Goal: Task Accomplishment & Management: Use online tool/utility

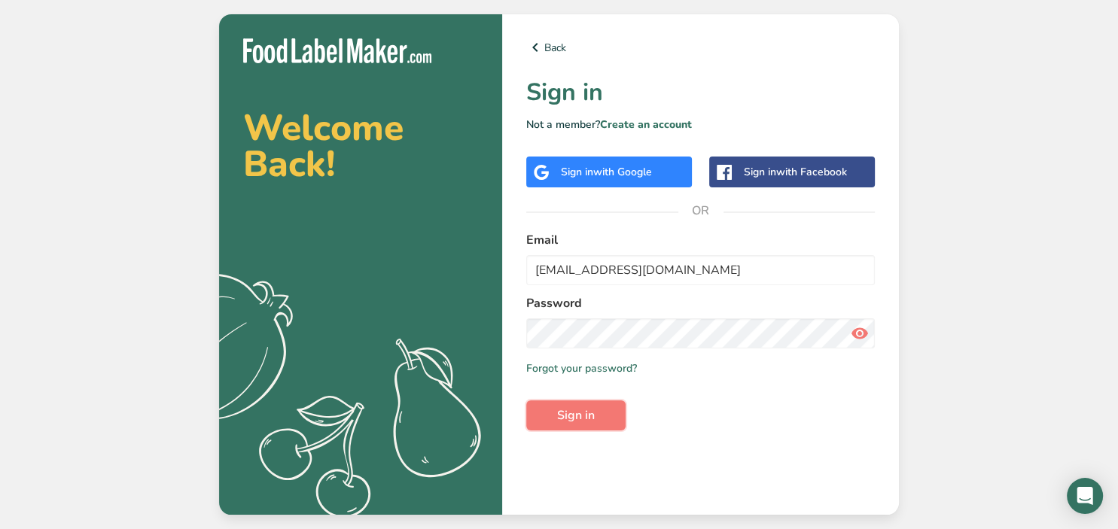
click at [568, 422] on span "Sign in" at bounding box center [576, 416] width 38 height 18
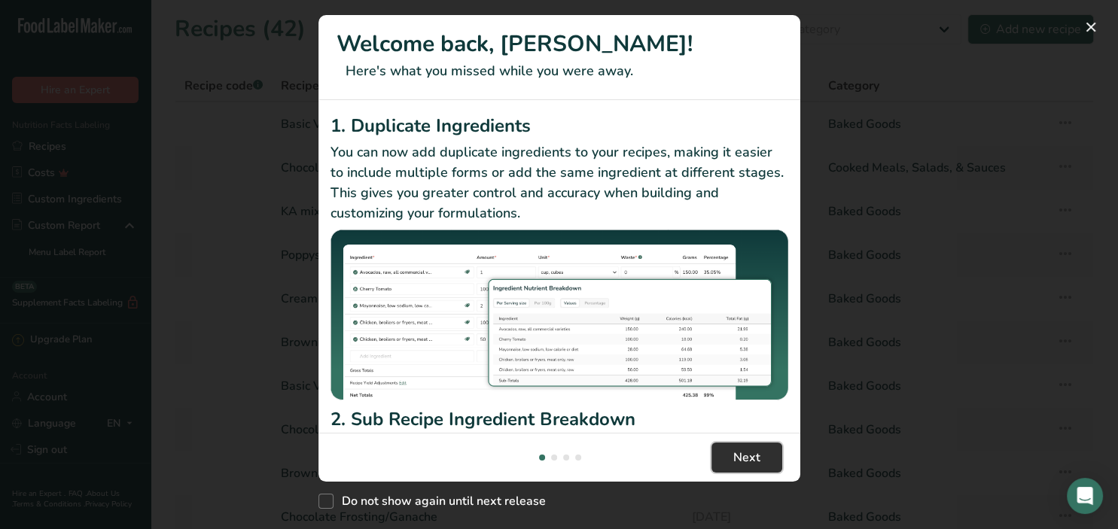
click at [736, 458] on span "Next" at bounding box center [746, 458] width 27 height 18
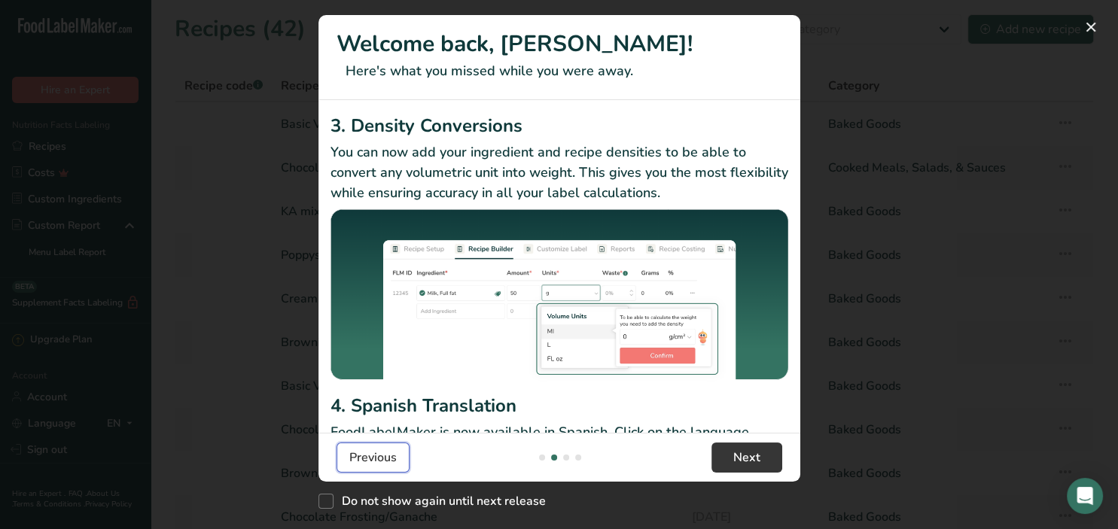
click at [361, 458] on span "Previous" at bounding box center [372, 458] width 47 height 18
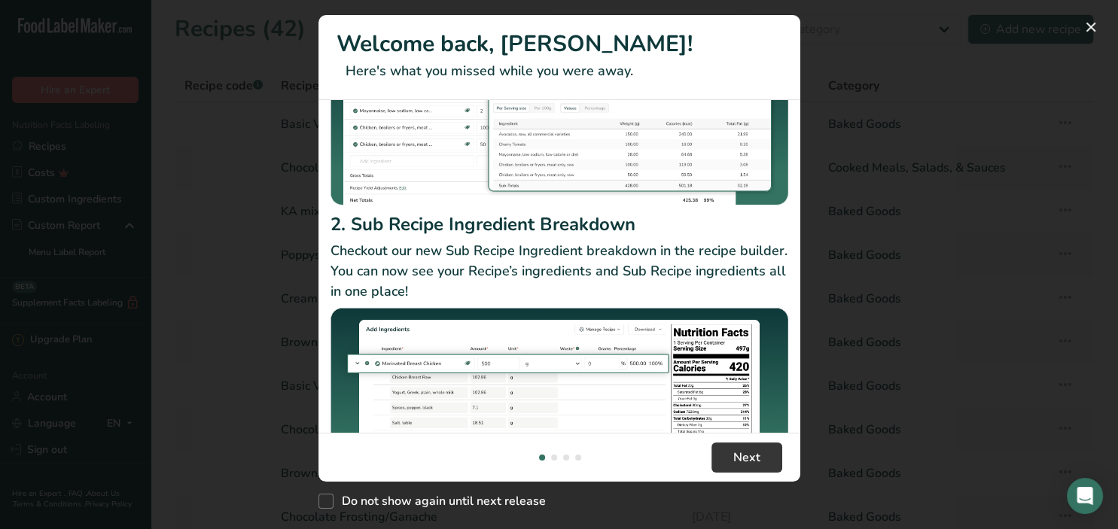
scroll to position [256, 0]
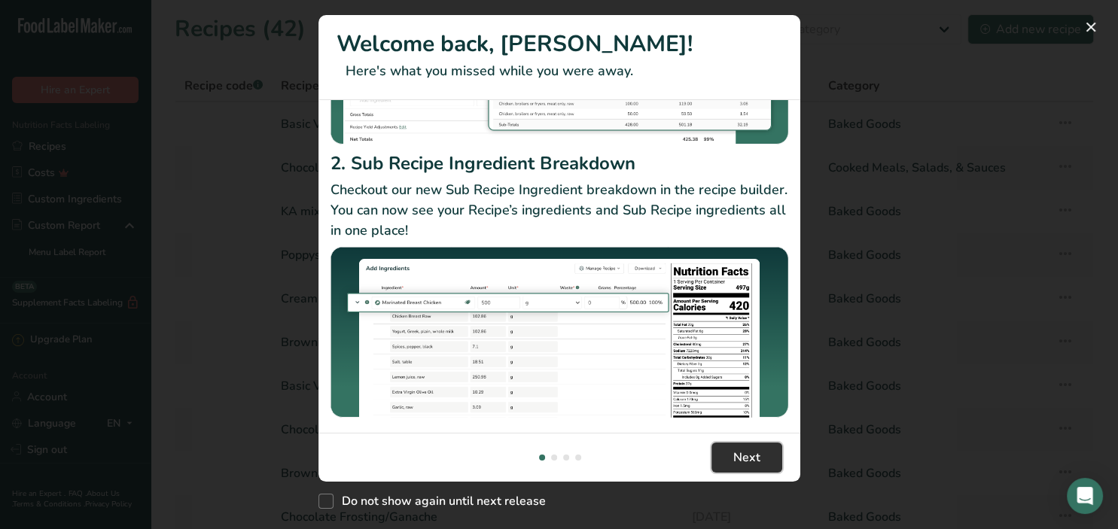
click at [743, 459] on span "Next" at bounding box center [746, 458] width 27 height 18
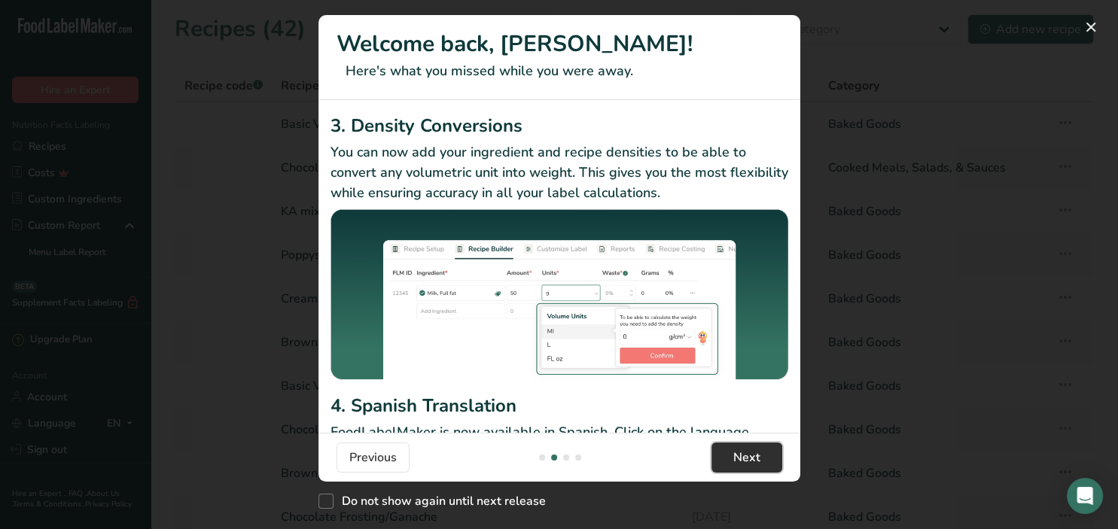
click at [743, 459] on span "Next" at bounding box center [746, 458] width 27 height 18
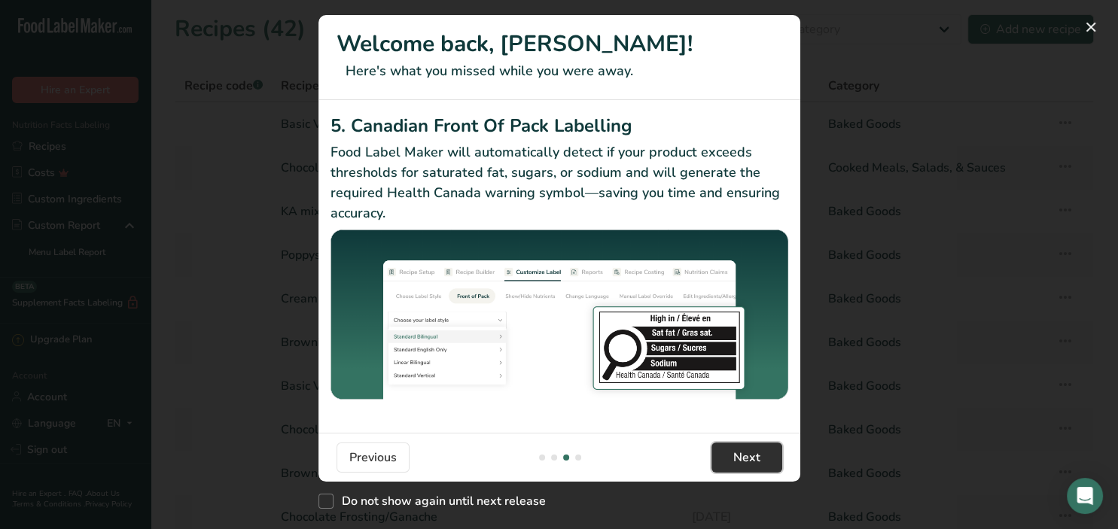
click at [743, 459] on span "Next" at bounding box center [746, 458] width 27 height 18
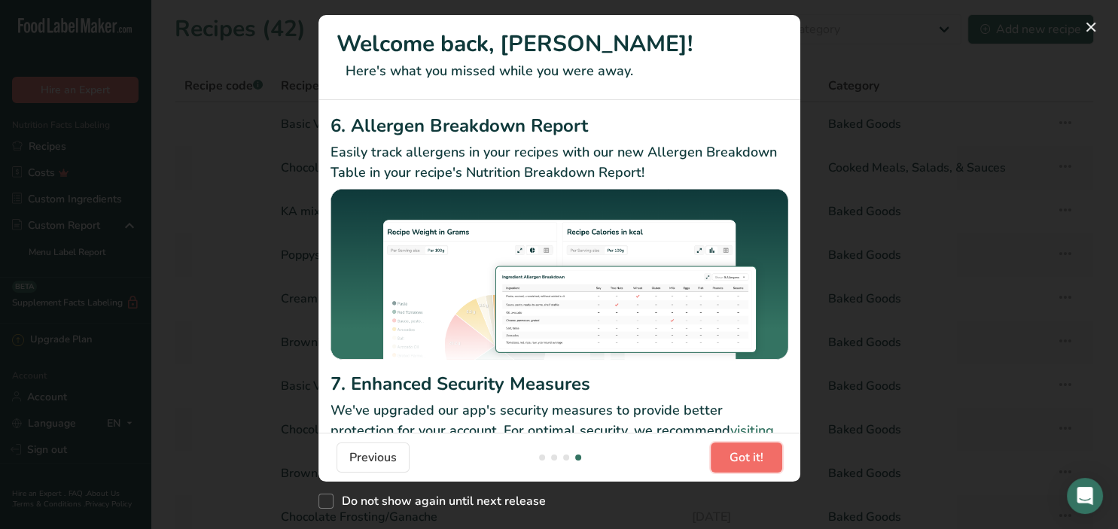
click at [761, 465] on span "Got it!" at bounding box center [747, 458] width 34 height 18
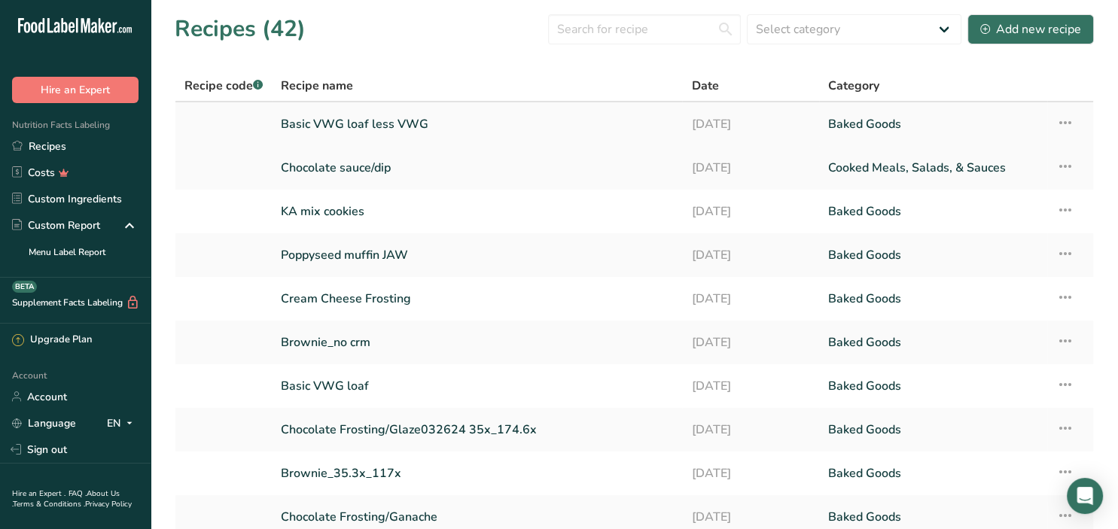
click at [363, 123] on link "Basic VWG loaf less VWG" at bounding box center [477, 124] width 392 height 32
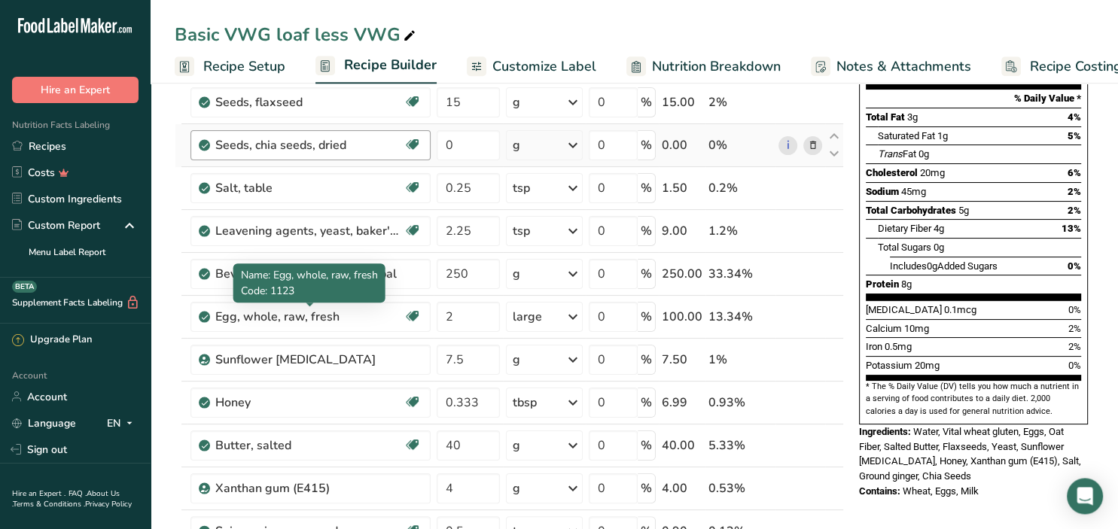
scroll to position [238, 0]
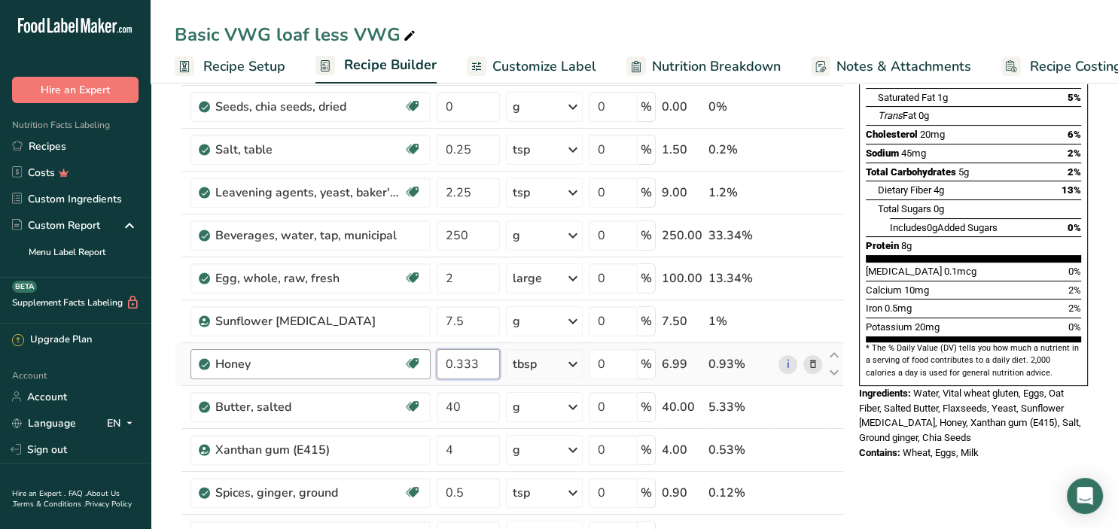
drag, startPoint x: 490, startPoint y: 363, endPoint x: 346, endPoint y: 365, distance: 144.6
click at [437, 369] on input "0.333" at bounding box center [468, 364] width 63 height 30
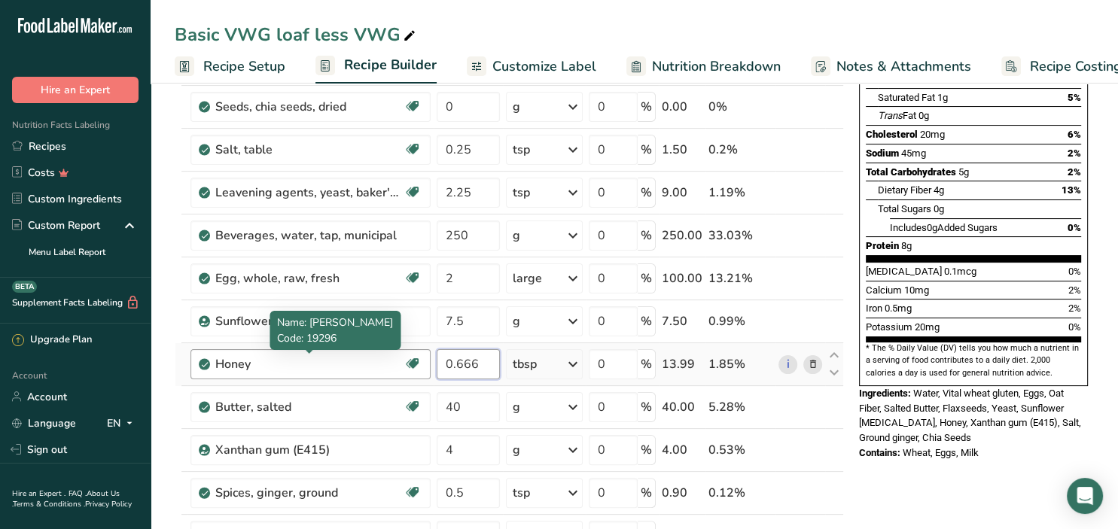
type input "0.666"
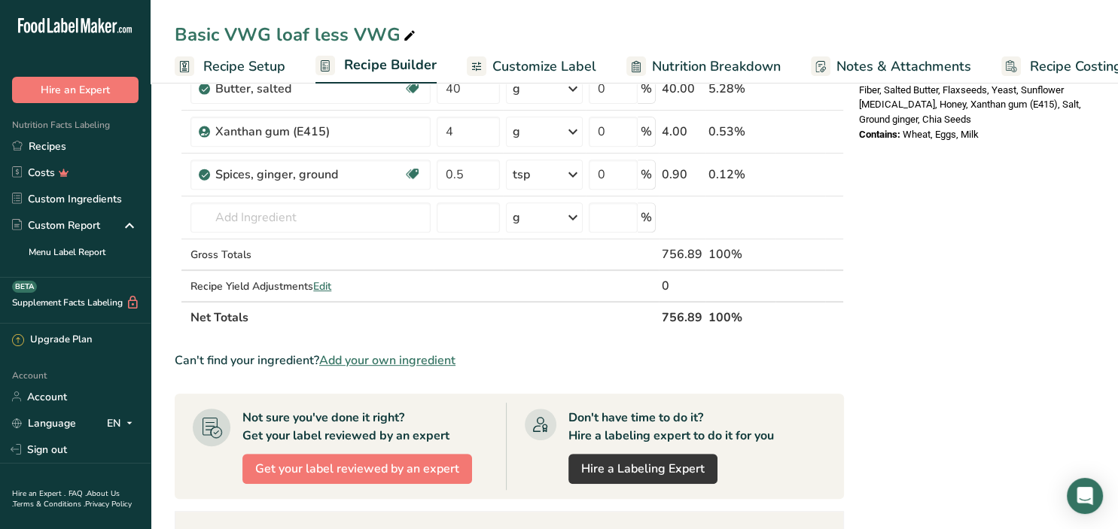
scroll to position [0, 0]
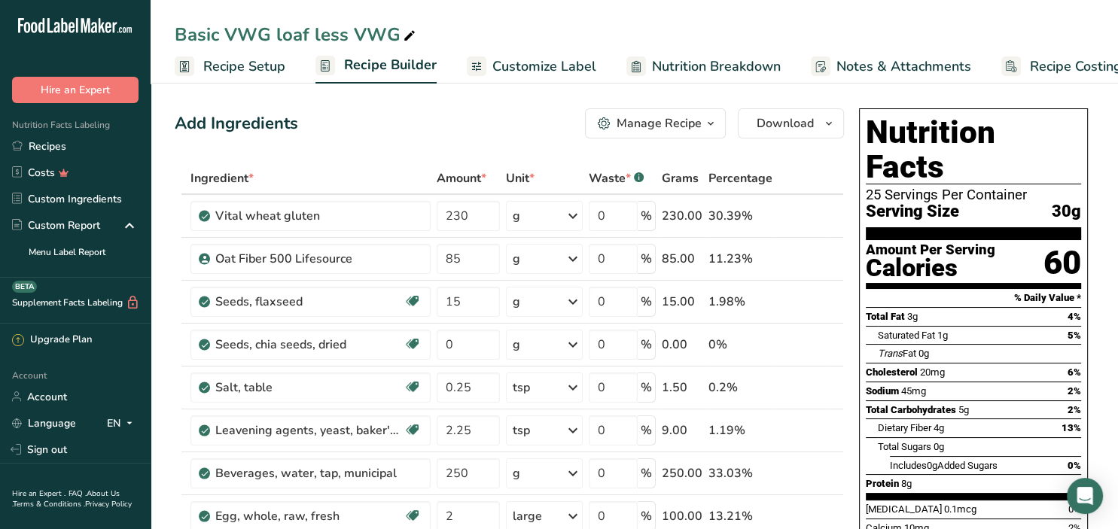
click at [233, 69] on span "Recipe Setup" at bounding box center [244, 66] width 82 height 20
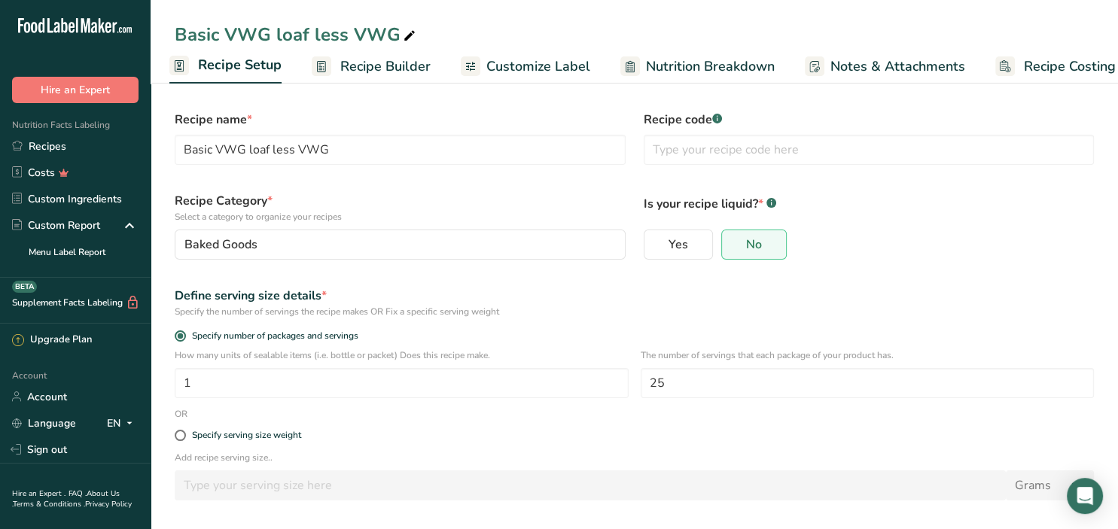
scroll to position [66, 0]
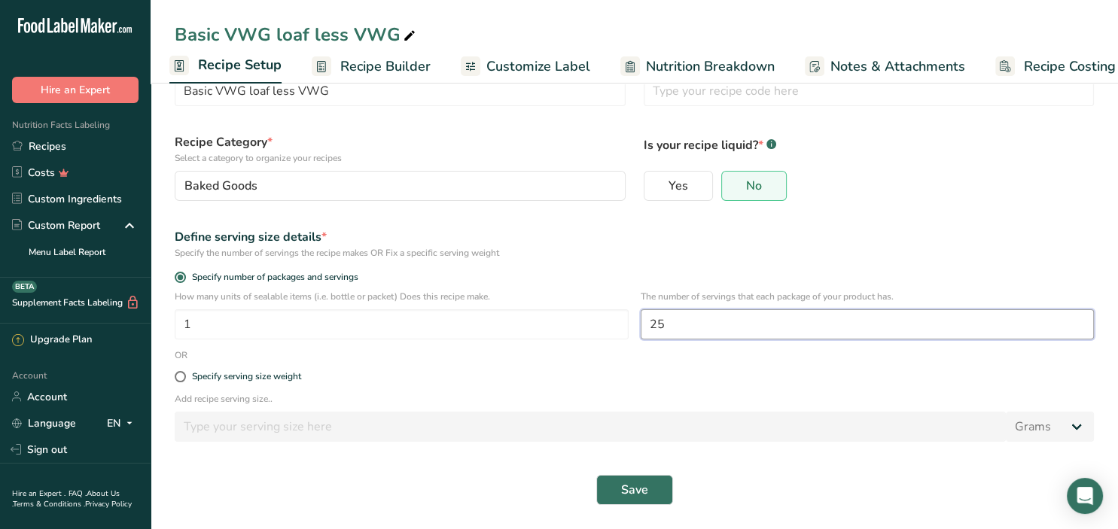
click at [733, 318] on input "25" at bounding box center [868, 325] width 454 height 30
drag, startPoint x: 733, startPoint y: 318, endPoint x: 566, endPoint y: 340, distance: 168.6
click at [641, 340] on input "25" at bounding box center [868, 325] width 454 height 30
type input "18"
click at [627, 489] on span "Save" at bounding box center [634, 490] width 27 height 18
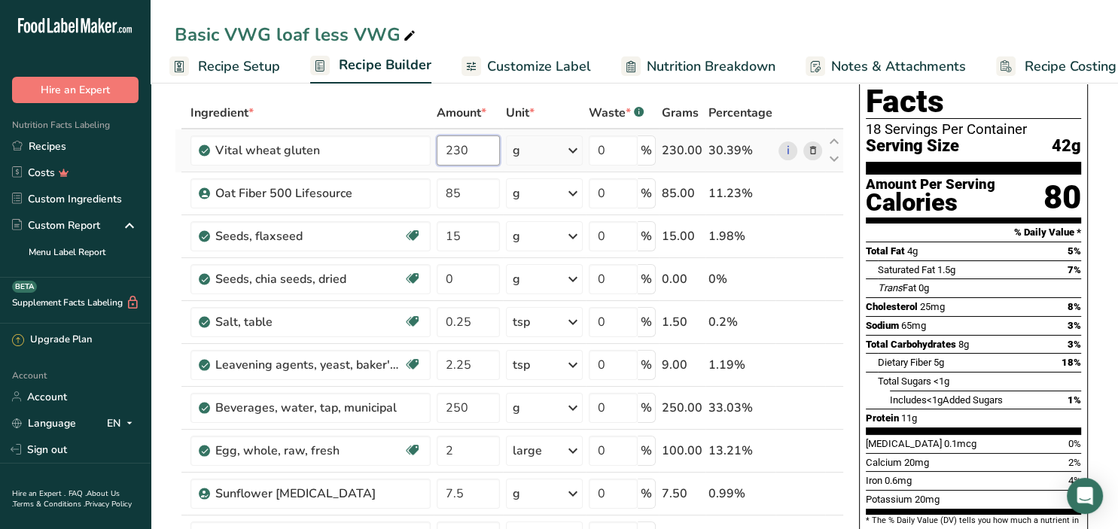
click at [456, 154] on input "230" at bounding box center [468, 151] width 63 height 30
click at [483, 150] on input "230" at bounding box center [468, 151] width 63 height 30
click at [480, 195] on input "85" at bounding box center [468, 193] width 63 height 30
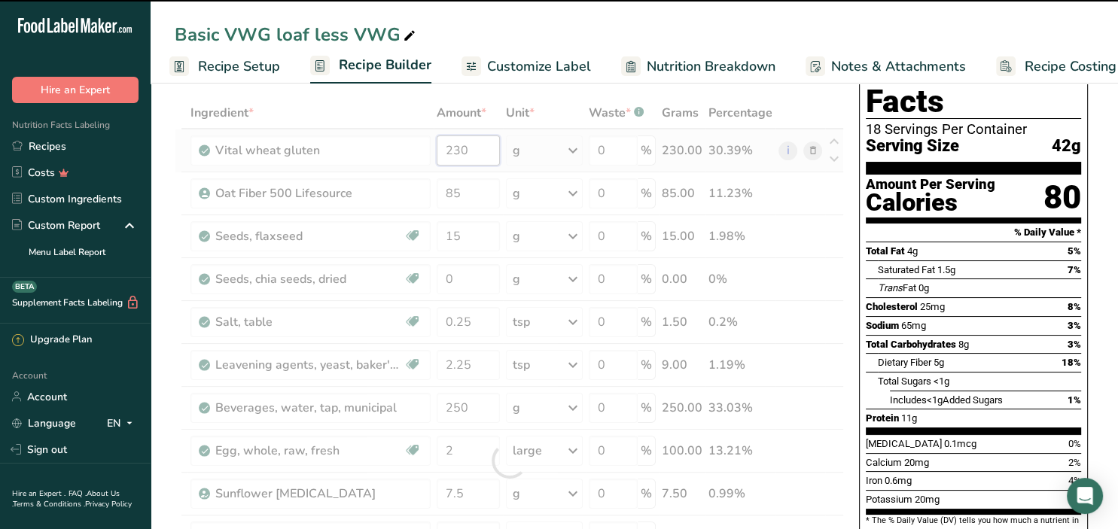
click at [483, 157] on input "230" at bounding box center [468, 151] width 63 height 30
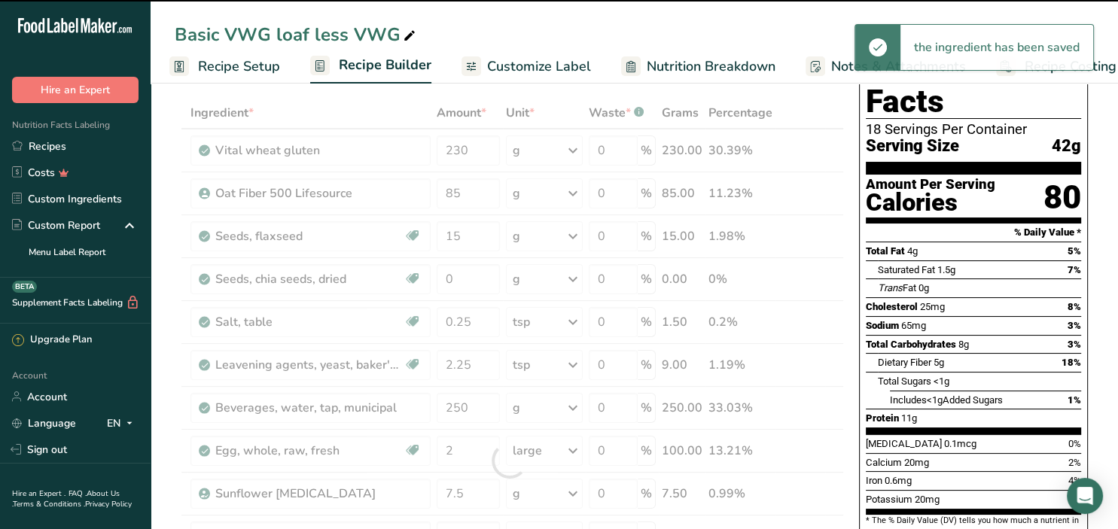
click at [483, 153] on div at bounding box center [509, 460] width 669 height 727
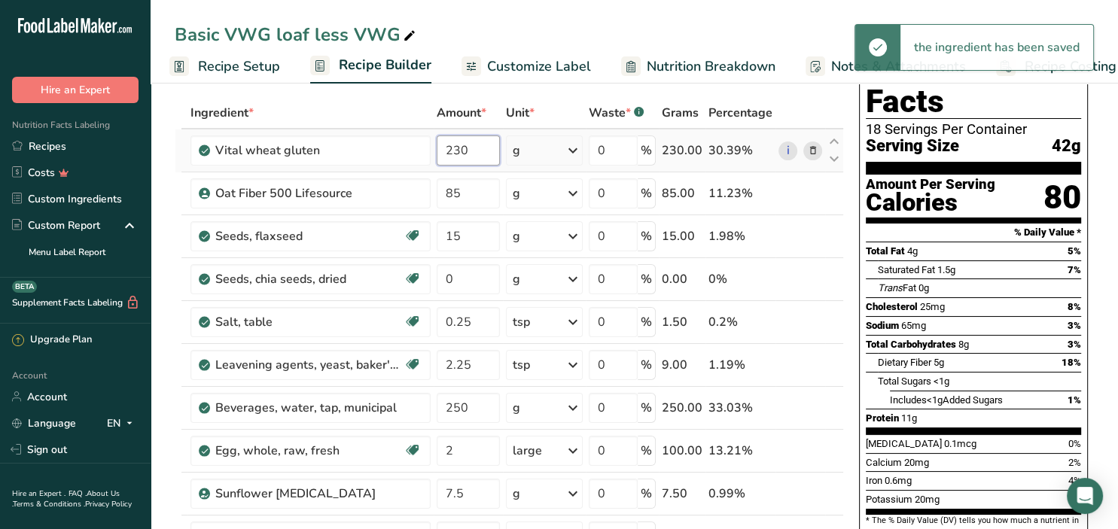
click at [476, 154] on input "230" at bounding box center [468, 151] width 63 height 30
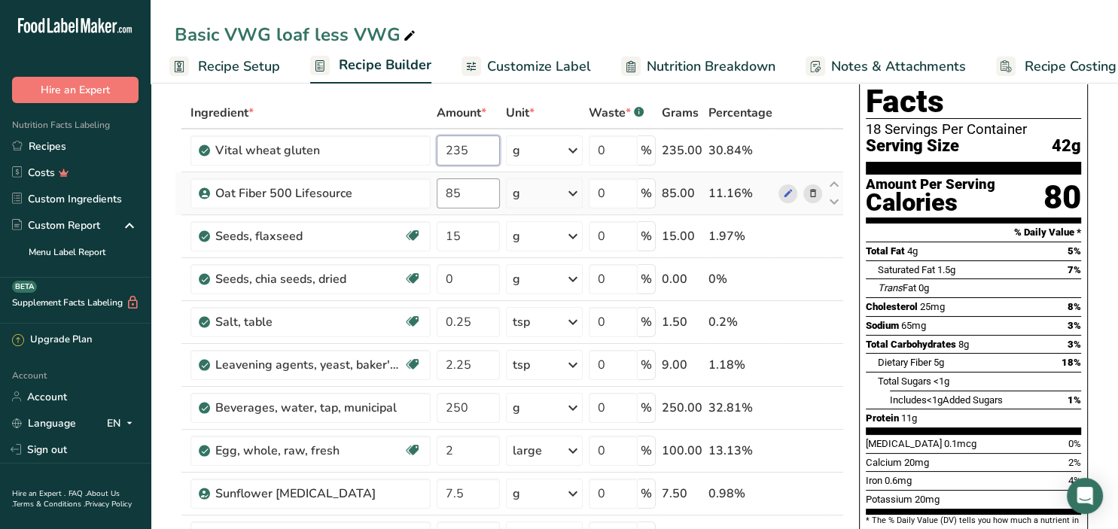
type input "235"
click at [477, 198] on input "85" at bounding box center [468, 193] width 63 height 30
type input "80"
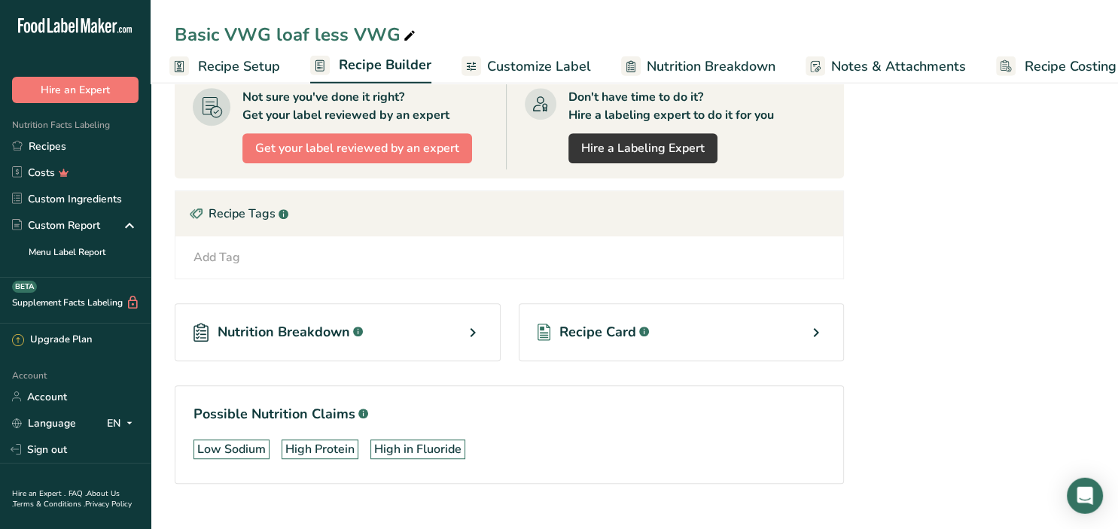
scroll to position [899, 0]
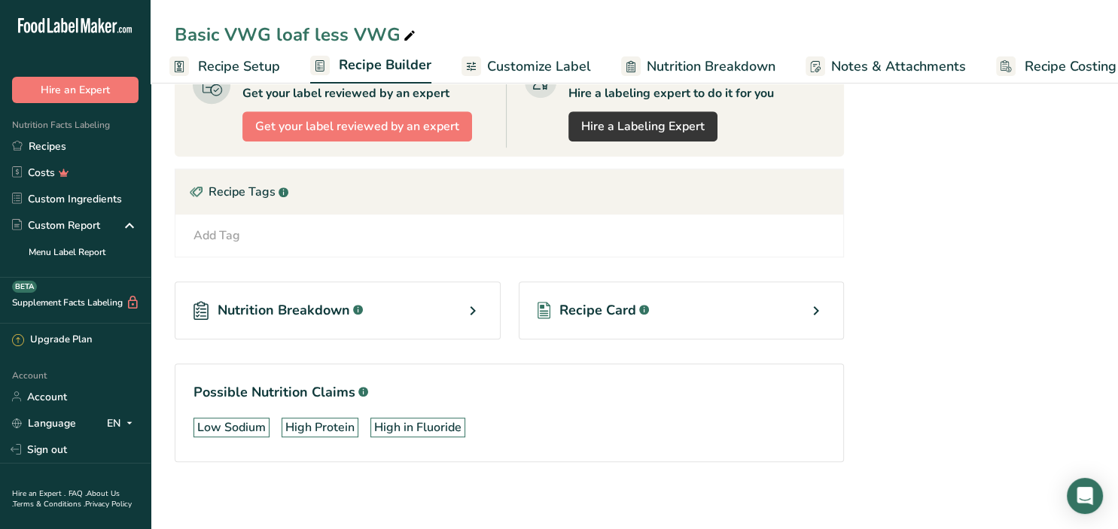
click at [474, 304] on icon at bounding box center [473, 310] width 18 height 27
select select "Calories"
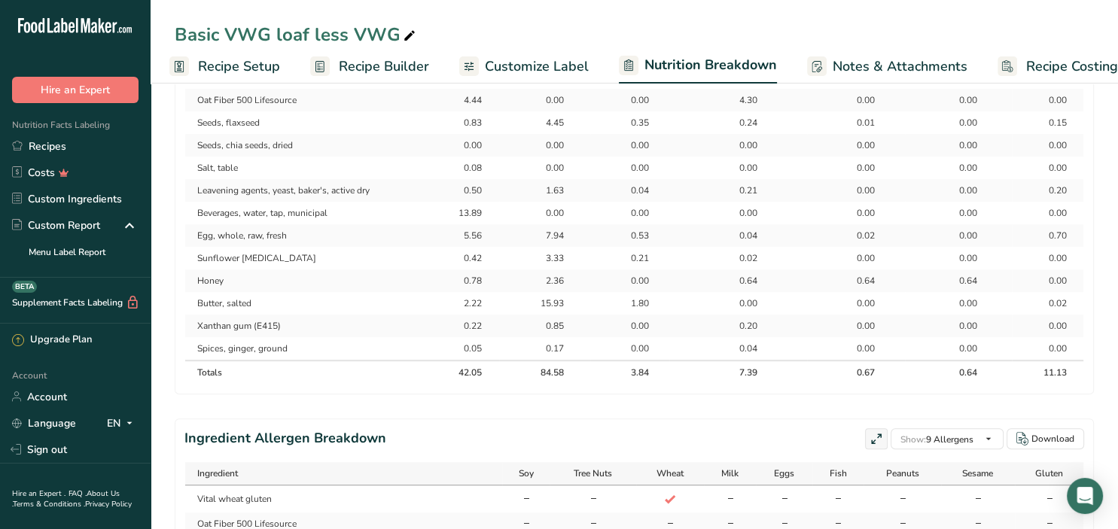
scroll to position [723, 0]
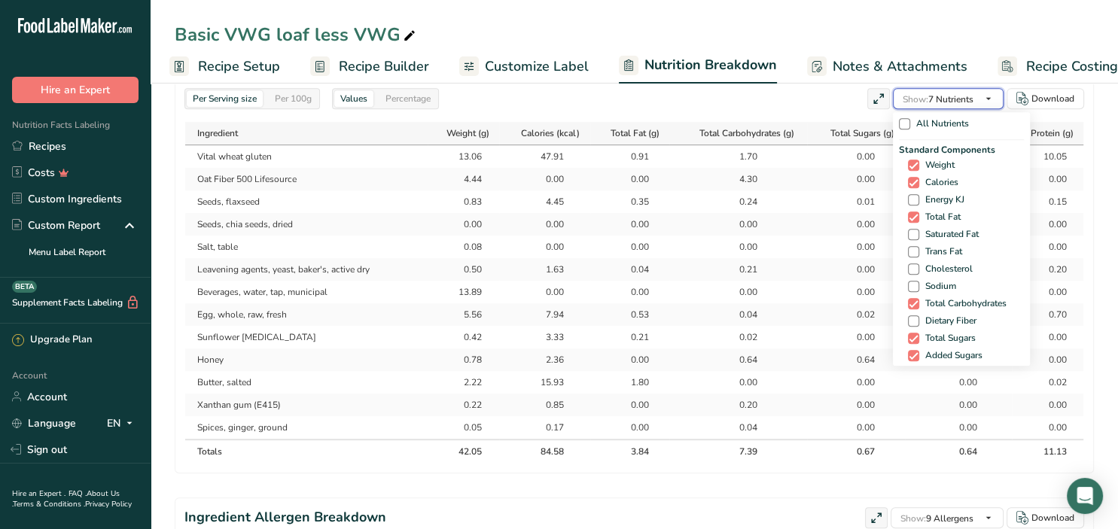
click at [991, 95] on icon "button" at bounding box center [989, 99] width 12 height 19
click at [911, 318] on span at bounding box center [913, 321] width 11 height 11
click at [911, 318] on input "Dietary Fiber" at bounding box center [913, 321] width 10 height 10
checkbox input "true"
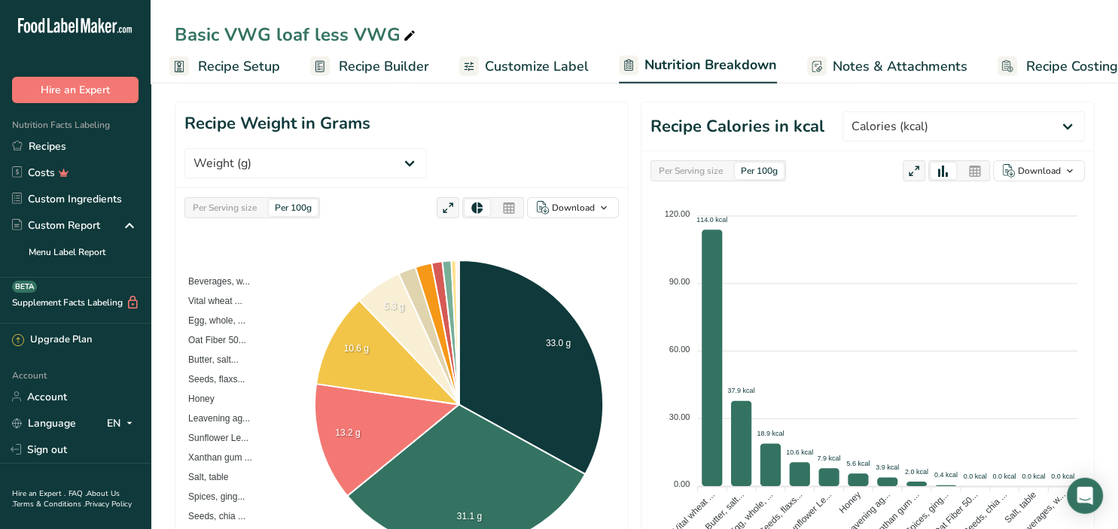
scroll to position [238, 0]
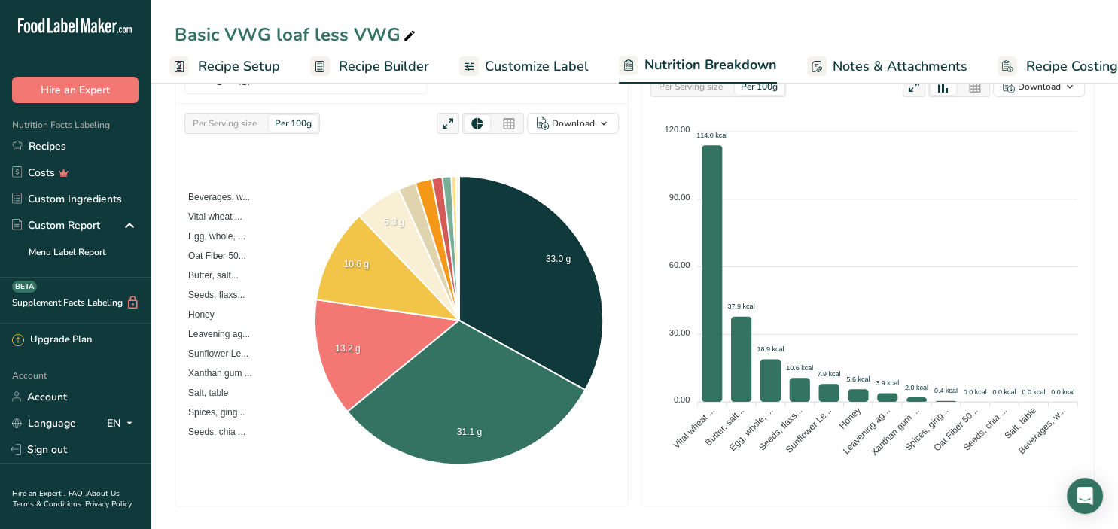
click at [299, 474] on div "Beverages, w... Vital wheat ... Egg, whole, ... Oat Fiber 50... Butter, salt...…" at bounding box center [401, 321] width 435 height 351
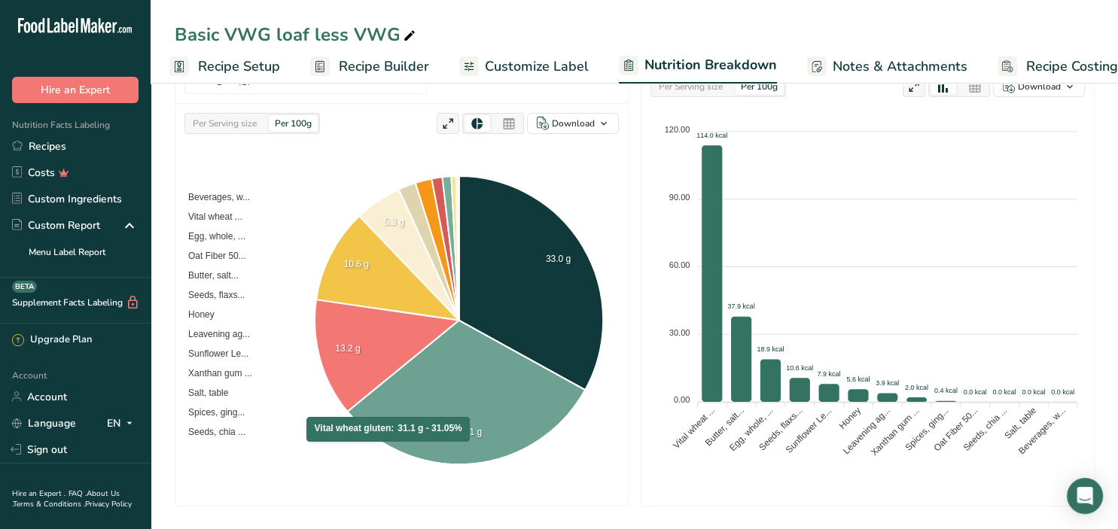
scroll to position [0, 0]
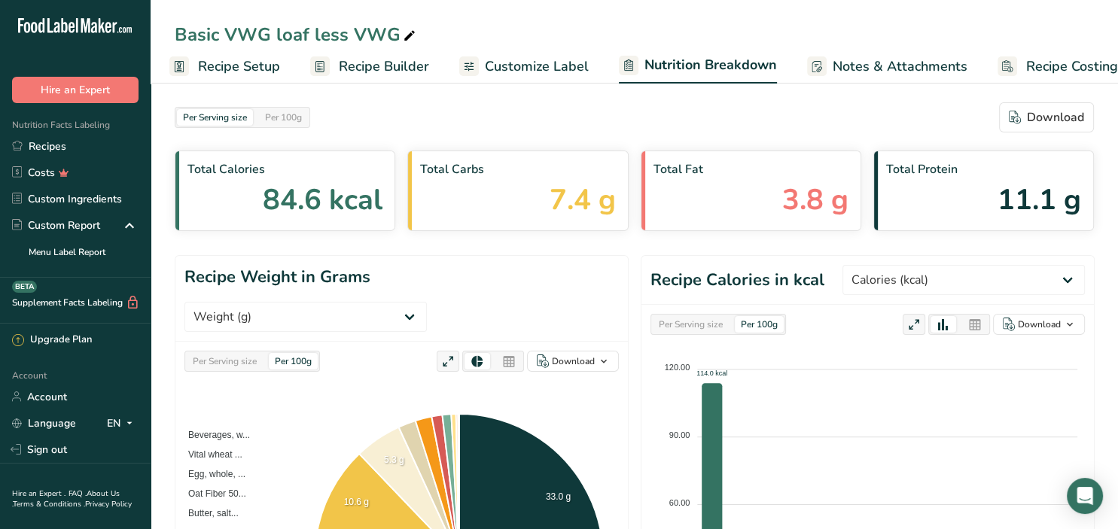
click at [242, 65] on span "Recipe Setup" at bounding box center [239, 66] width 82 height 20
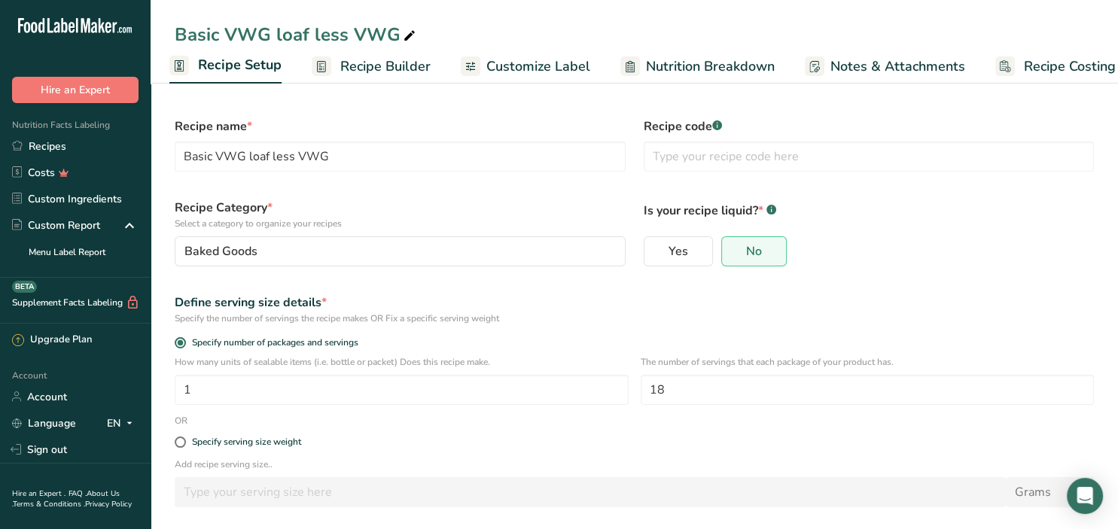
click at [373, 65] on span "Recipe Builder" at bounding box center [385, 66] width 90 height 20
